Goal: Navigation & Orientation: Find specific page/section

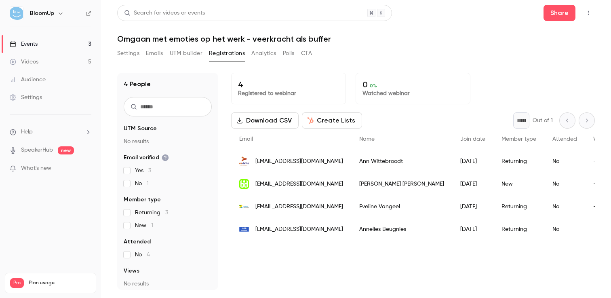
click at [79, 40] on link "Events 3" at bounding box center [50, 44] width 101 height 18
